Goal: Information Seeking & Learning: Check status

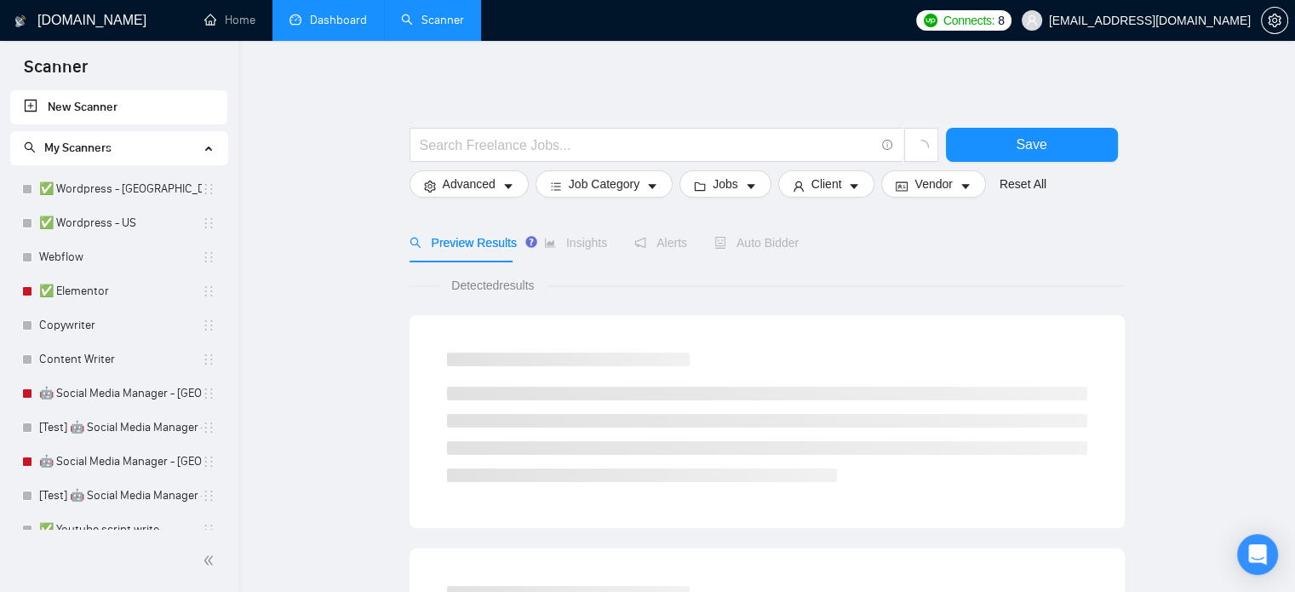
click at [317, 13] on link "Dashboard" at bounding box center [327, 20] width 77 height 14
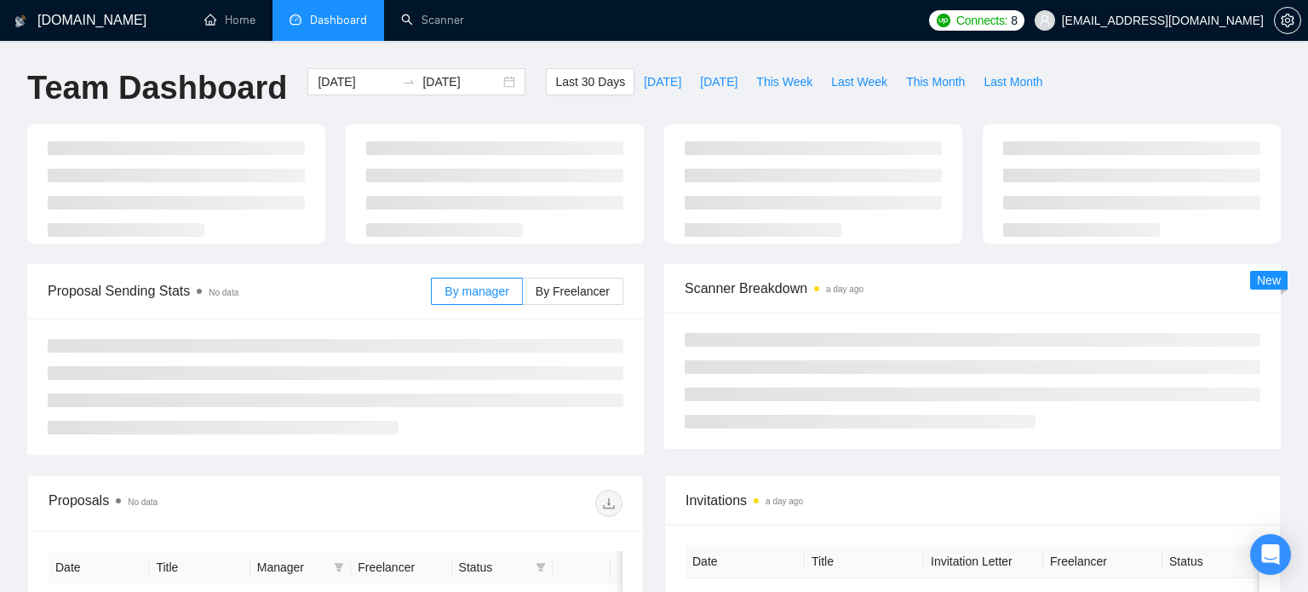
type input "[DATE]"
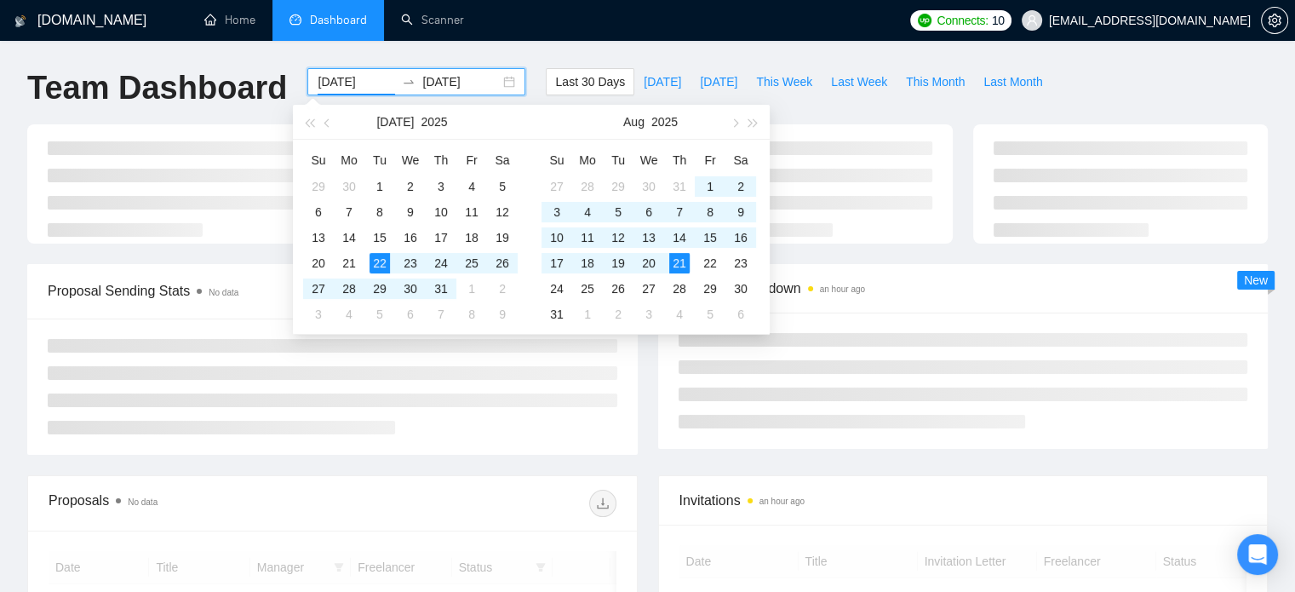
click at [336, 72] on input "[DATE]" at bounding box center [356, 81] width 77 height 19
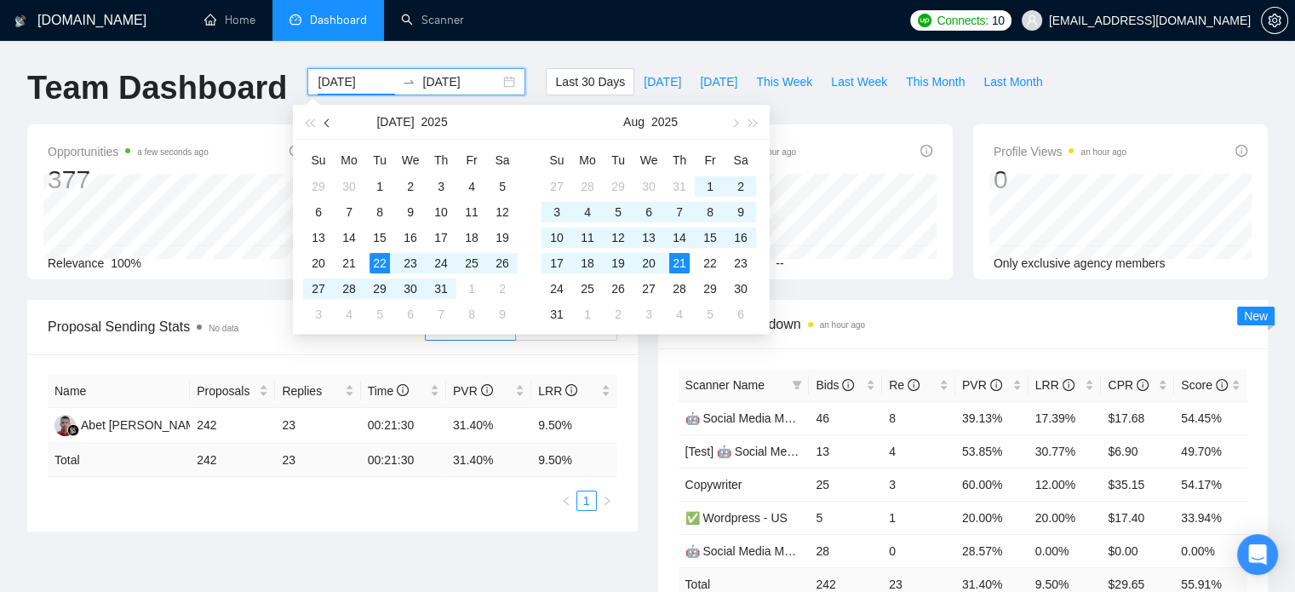
click at [329, 121] on span "button" at bounding box center [328, 122] width 9 height 9
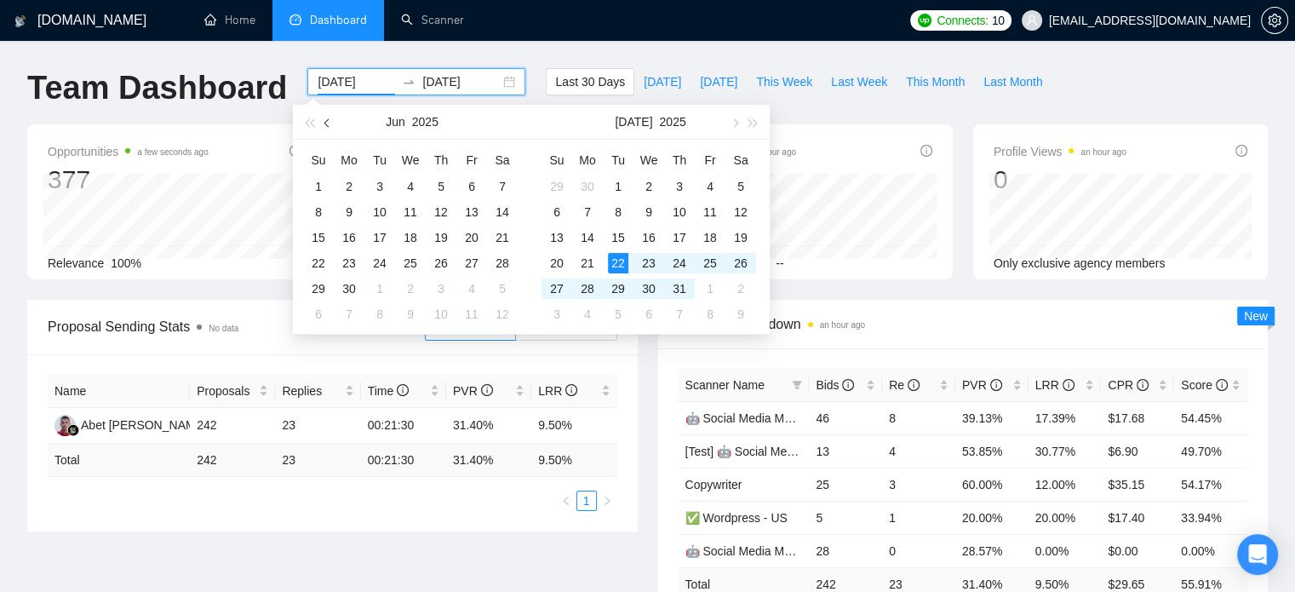
click at [329, 121] on span "button" at bounding box center [328, 122] width 9 height 9
type input "[DATE]"
click at [382, 183] on div "1" at bounding box center [379, 186] width 20 height 20
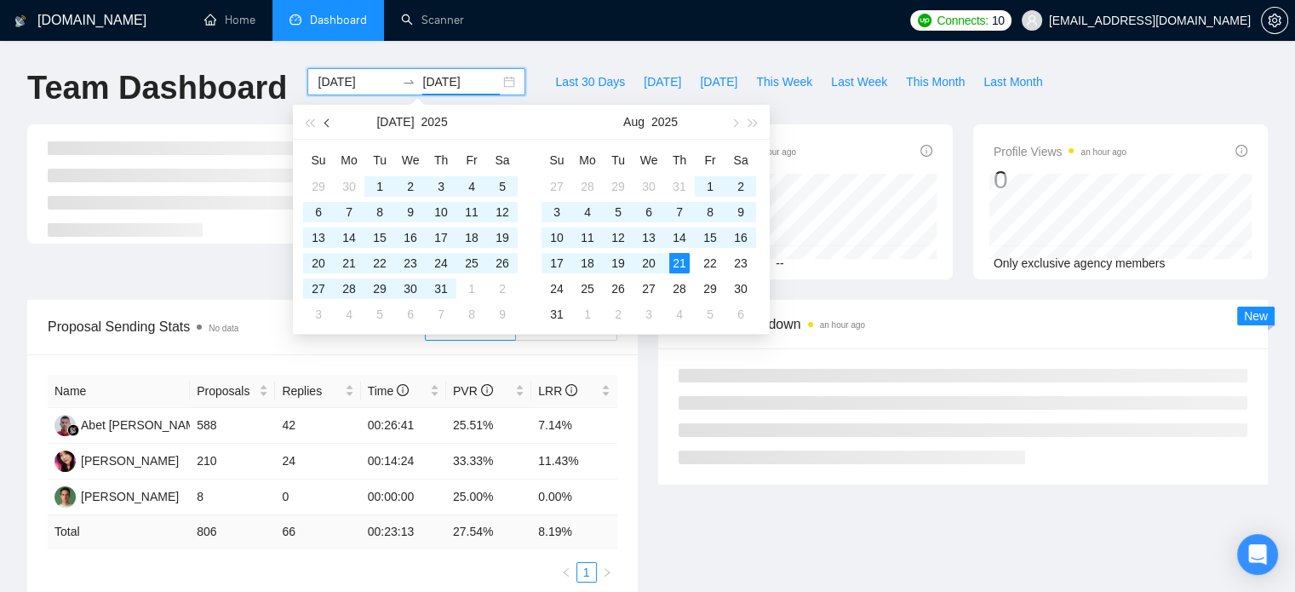
click at [329, 129] on button "button" at bounding box center [327, 122] width 19 height 34
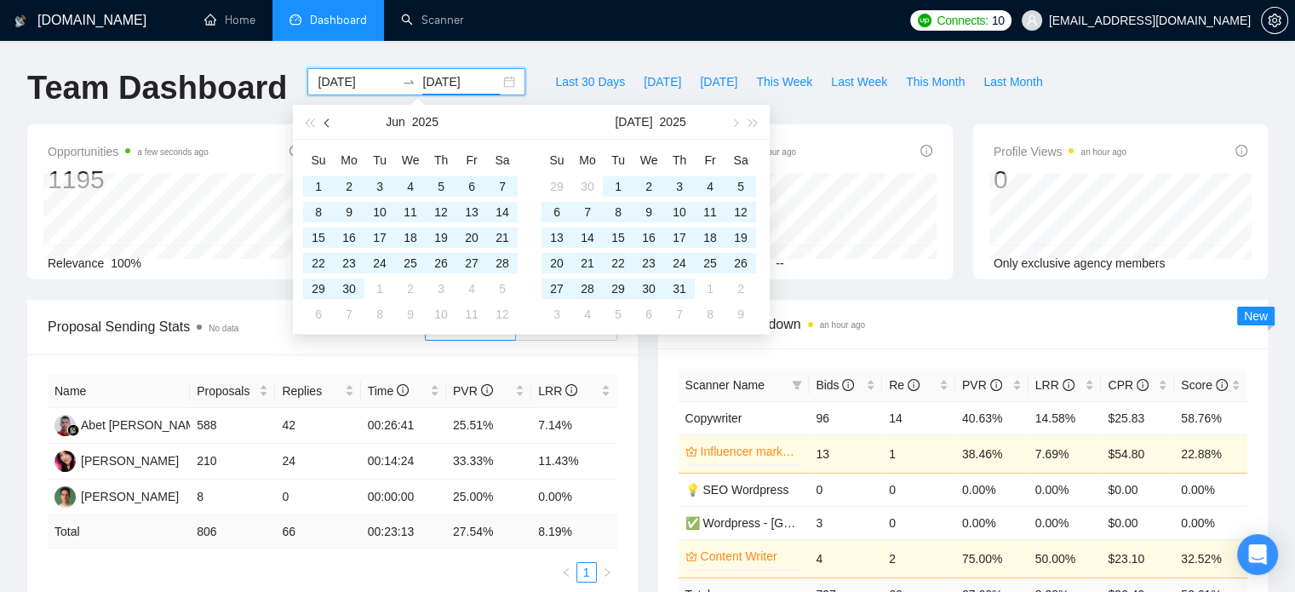
click at [329, 129] on button "button" at bounding box center [327, 122] width 19 height 34
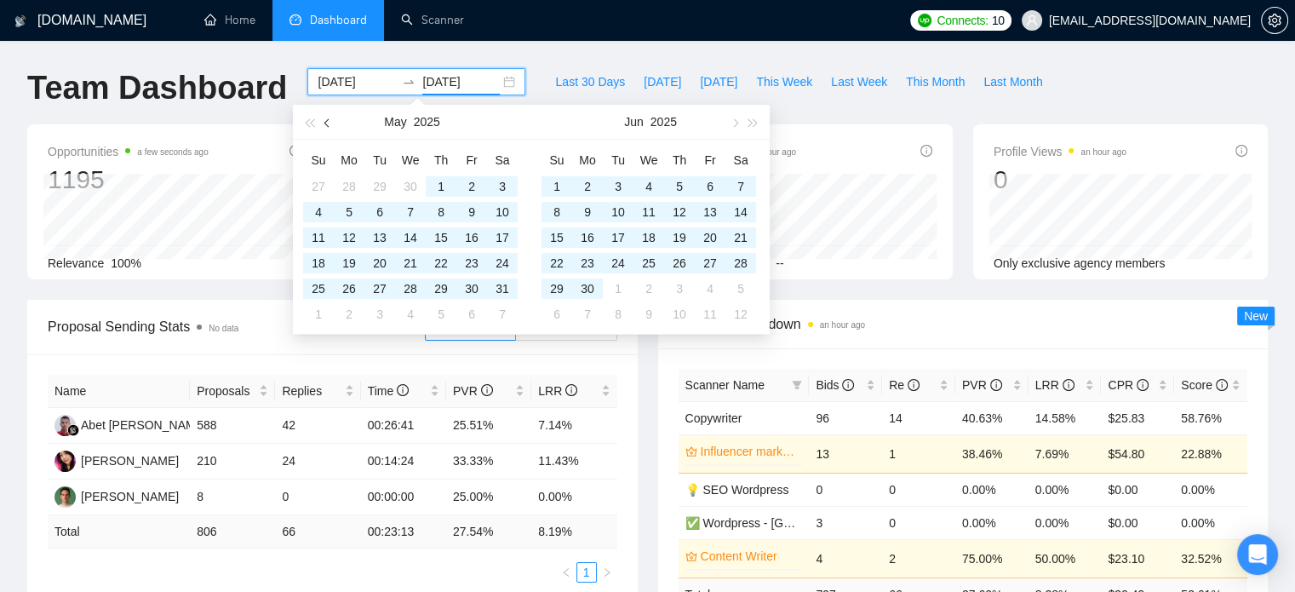
click at [329, 129] on button "button" at bounding box center [327, 122] width 19 height 34
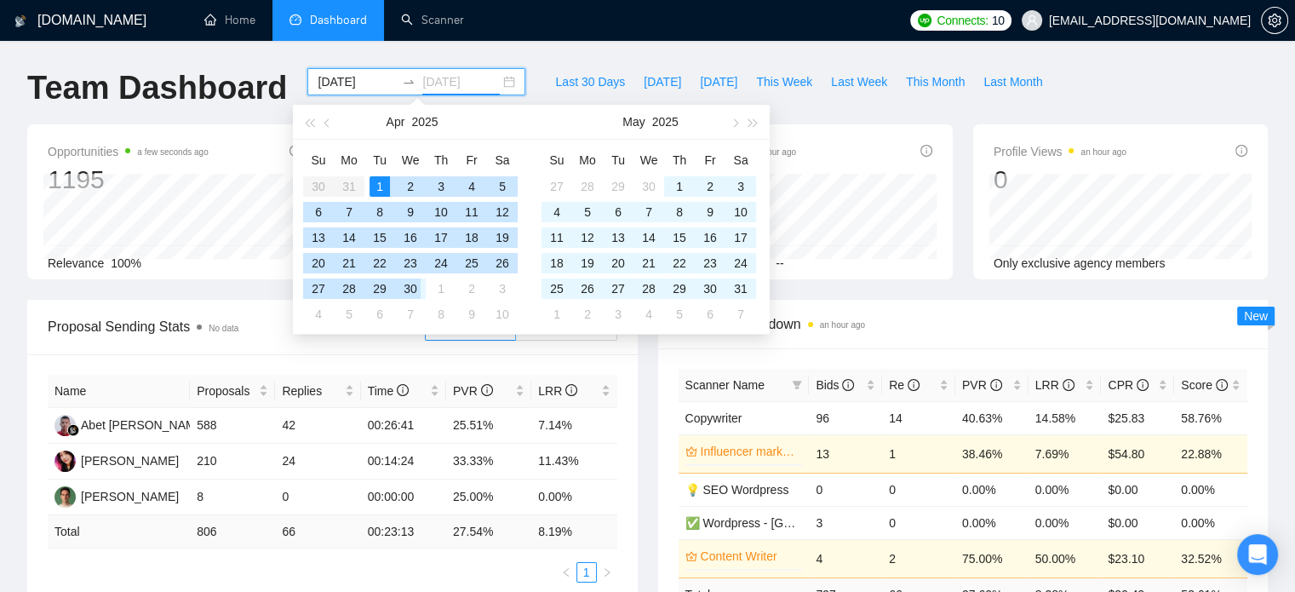
type input "[DATE]"
click at [408, 289] on div "30" at bounding box center [410, 288] width 20 height 20
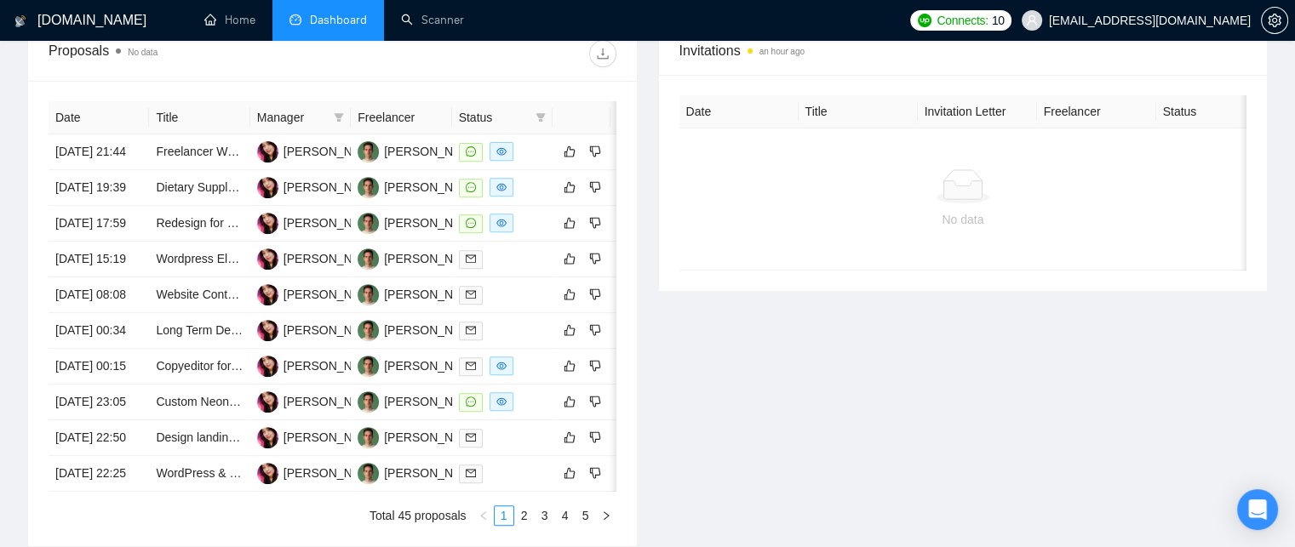
scroll to position [667, 0]
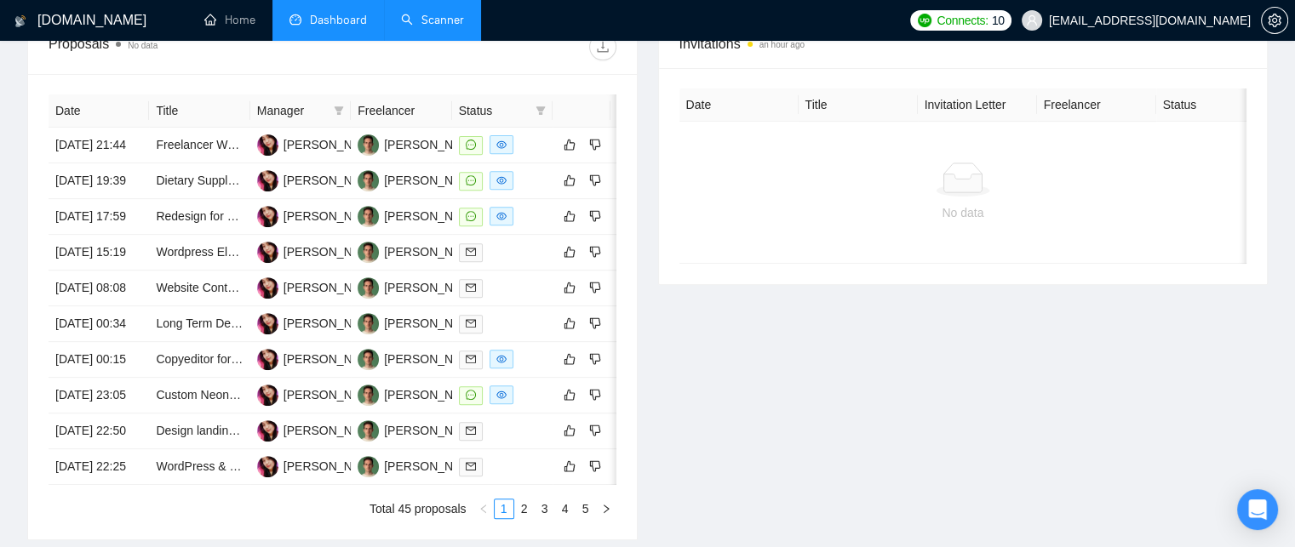
click at [454, 26] on link "Scanner" at bounding box center [432, 20] width 63 height 14
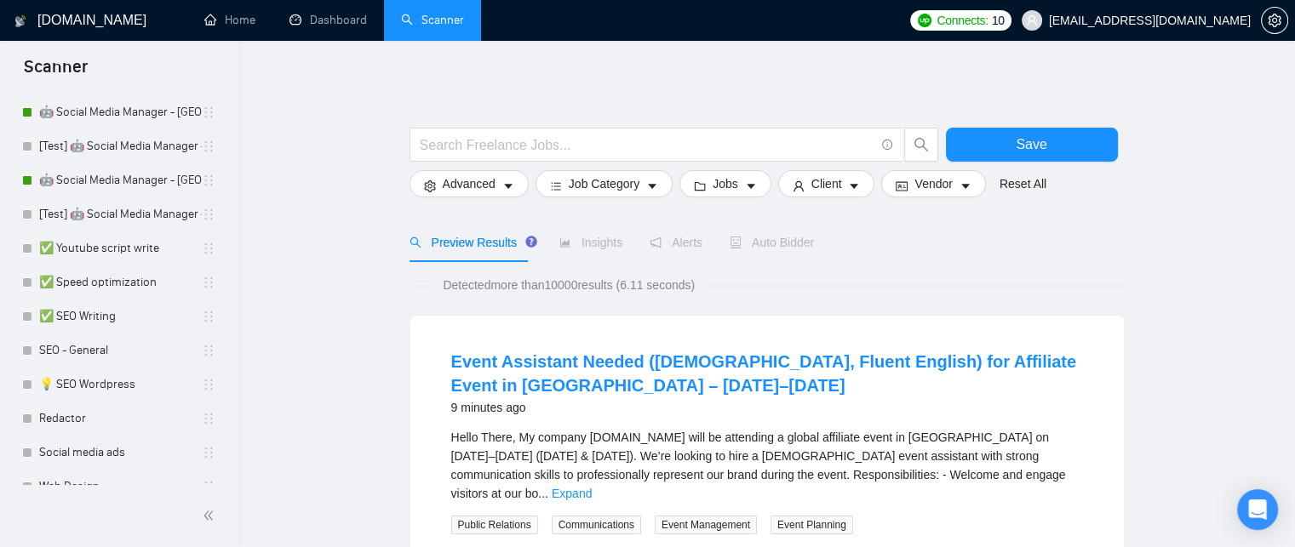
scroll to position [278, 0]
